Goal: Check status

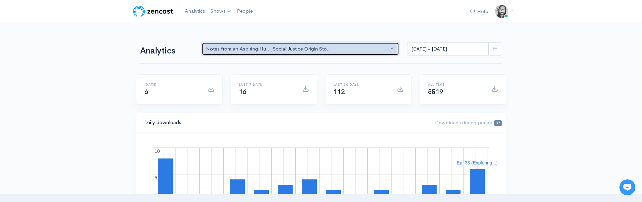
click at [284, 49] on div "Notes from an Aspiring Hu... , Social Justice Origin Sto..." at bounding box center [297, 49] width 183 height 8
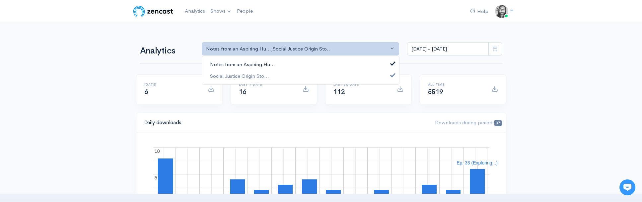
click at [278, 63] on link "Notes from an Aspiring Hu..." at bounding box center [300, 65] width 197 height 12
select select "14701"
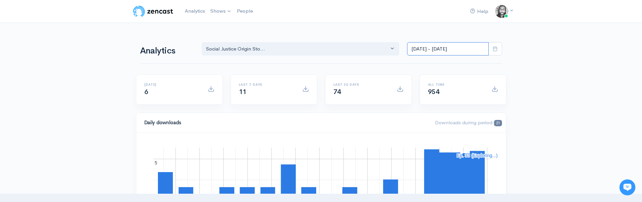
click at [423, 42] on input "[DATE] - [DATE]" at bounding box center [448, 49] width 82 height 14
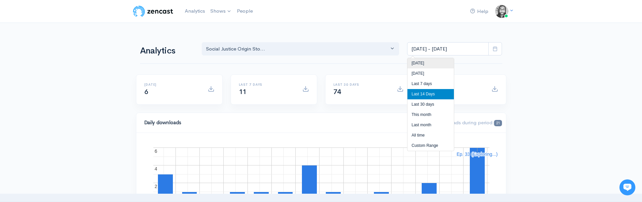
click at [422, 60] on li "[DATE]" at bounding box center [430, 63] width 46 height 10
type input "[DATE] - [DATE]"
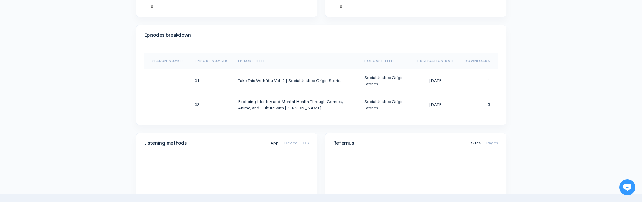
scroll to position [313, 0]
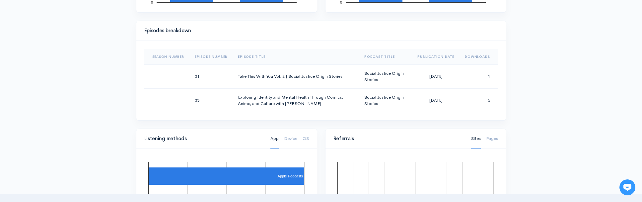
click at [544, 113] on div "Help Notifications View all Your profile Team settings Default team Current Log…" at bounding box center [321, 106] width 642 height 838
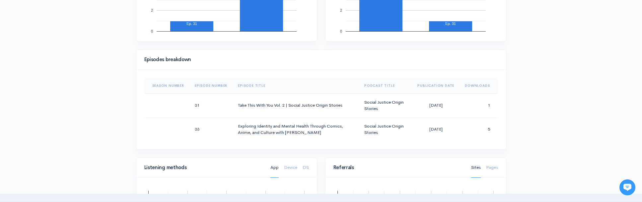
scroll to position [18, 0]
